Goal: Transaction & Acquisition: Purchase product/service

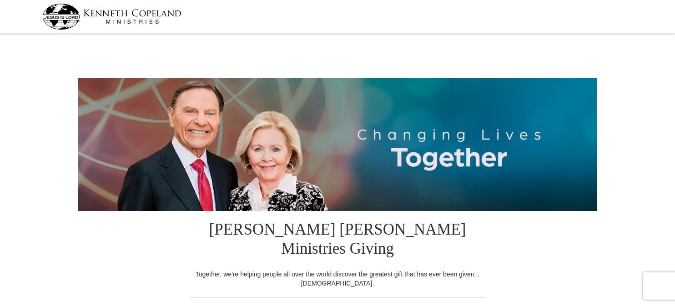
select select "CA"
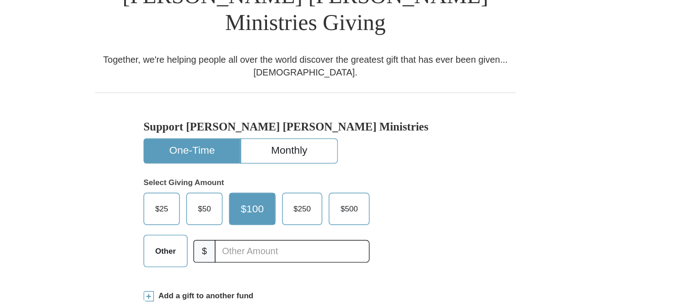
scroll to position [226, 0]
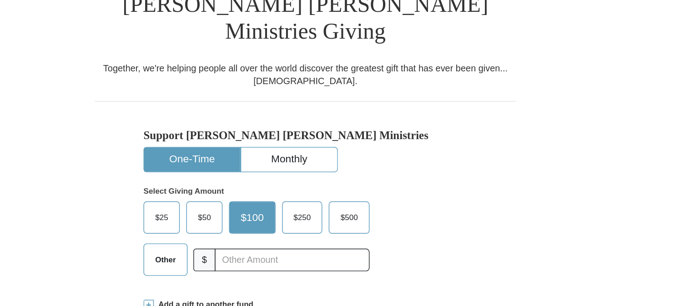
click at [227, 211] on span at bounding box center [227, 214] width 7 height 7
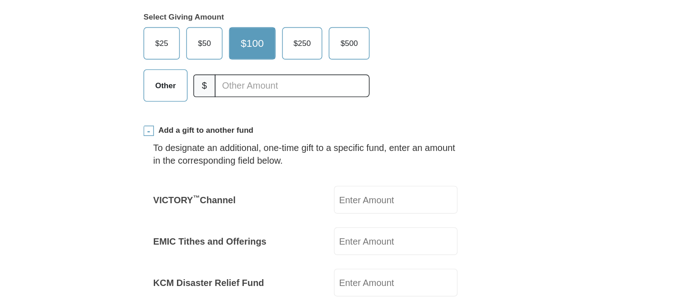
scroll to position [320, 0]
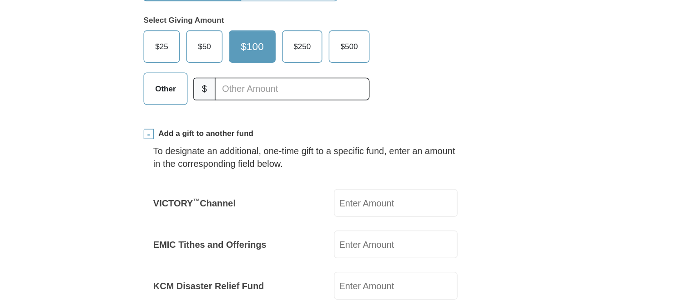
click at [226, 117] on span at bounding box center [227, 120] width 7 height 7
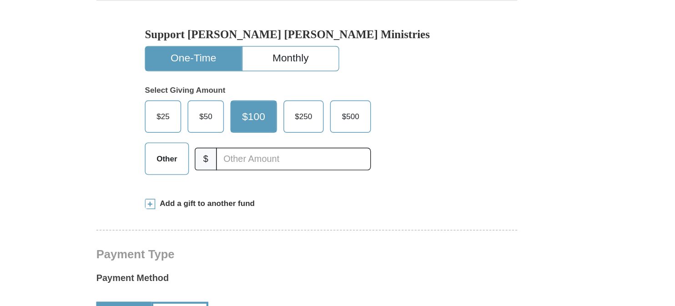
scroll to position [209, 0]
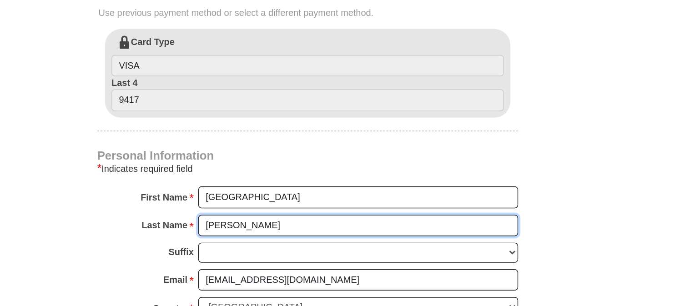
click at [460, 242] on input "Grice" at bounding box center [373, 249] width 225 height 15
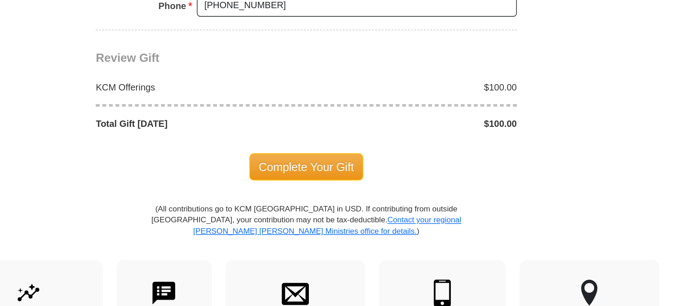
scroll to position [857, 0]
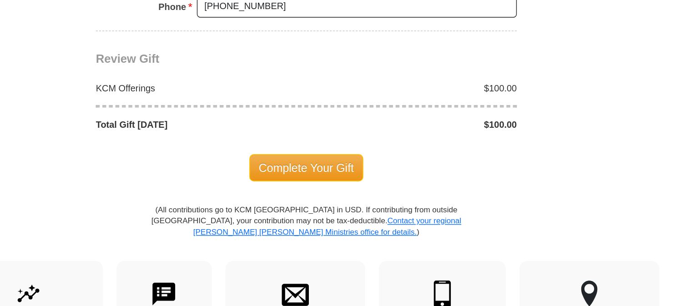
click at [347, 109] on span "Complete Your Gift" at bounding box center [337, 118] width 80 height 19
